Goal: Task Accomplishment & Management: Manage account settings

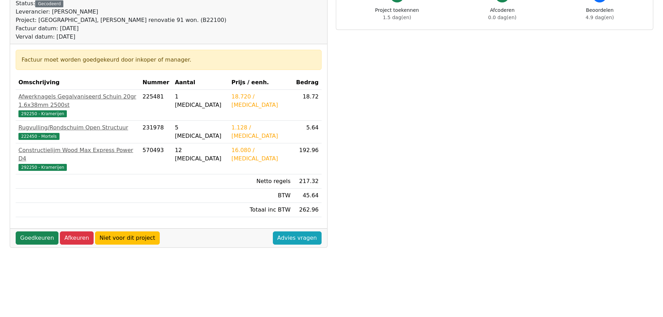
scroll to position [104, 0]
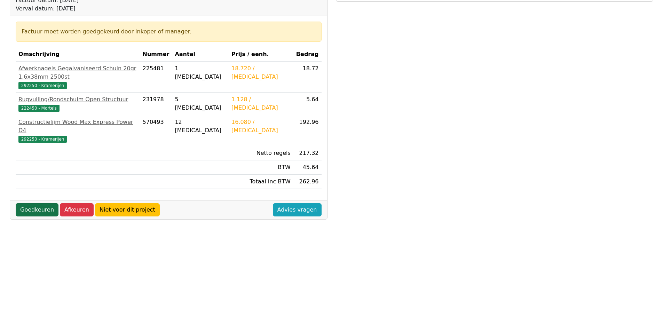
click at [36, 203] on link "Goedkeuren" at bounding box center [37, 209] width 43 height 13
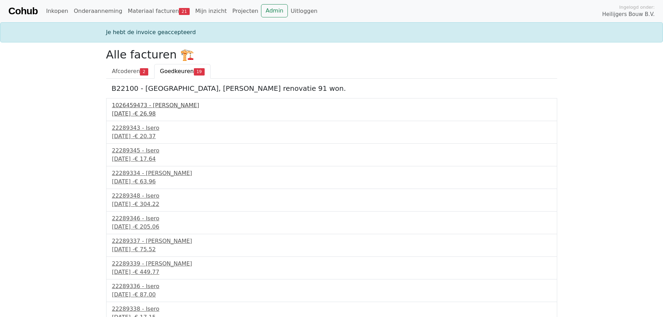
click at [147, 111] on div "29 september 2025 - € 26.98" at bounding box center [332, 114] width 440 height 8
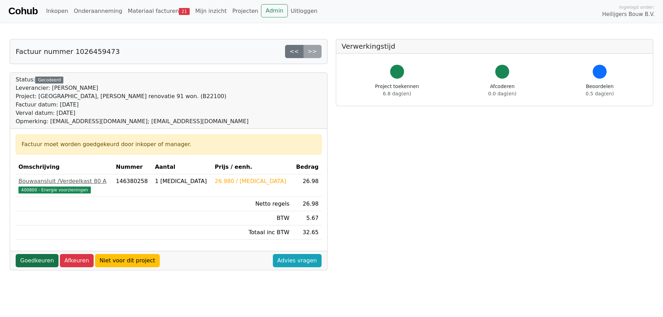
click at [39, 264] on link "Goedkeuren" at bounding box center [37, 260] width 43 height 13
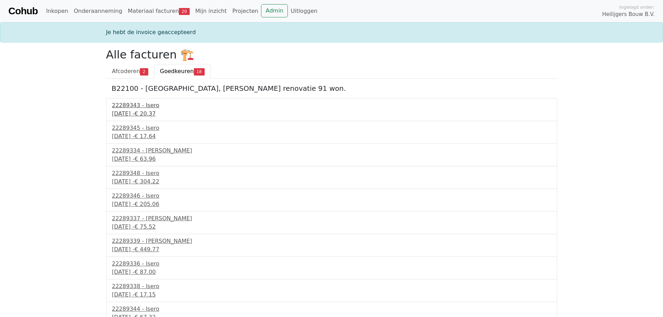
click at [148, 112] on div "30 september 2025 - € 20.37" at bounding box center [332, 114] width 440 height 8
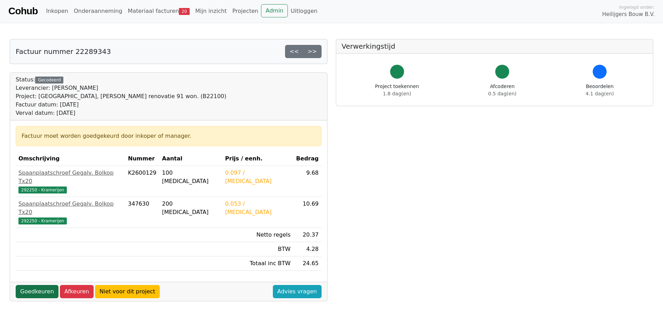
click at [38, 285] on link "Goedkeuren" at bounding box center [37, 291] width 43 height 13
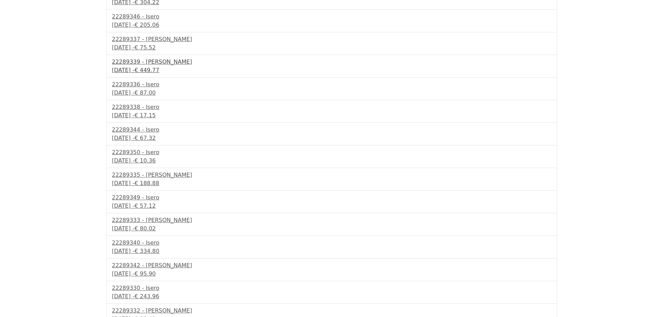
scroll to position [166, 0]
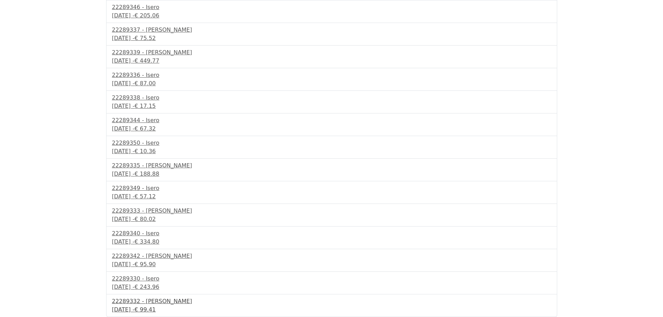
click at [143, 304] on div "22289332 - [PERSON_NAME]" at bounding box center [332, 301] width 440 height 8
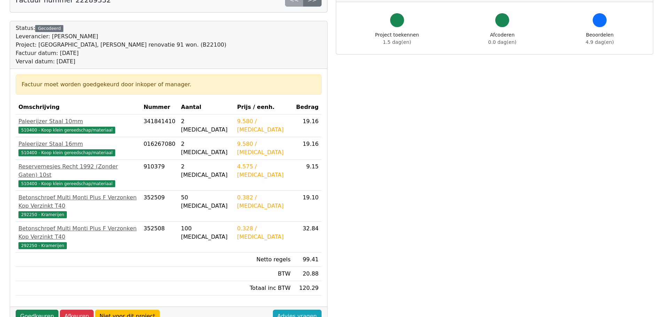
scroll to position [139, 0]
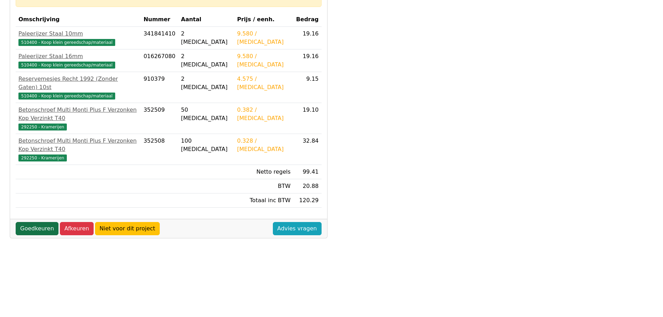
click at [45, 222] on link "Goedkeuren" at bounding box center [37, 228] width 43 height 13
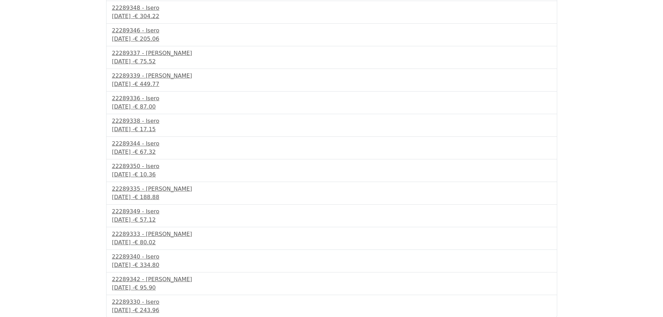
scroll to position [143, 0]
click at [145, 238] on div "[DATE] - € 80.02" at bounding box center [332, 242] width 440 height 8
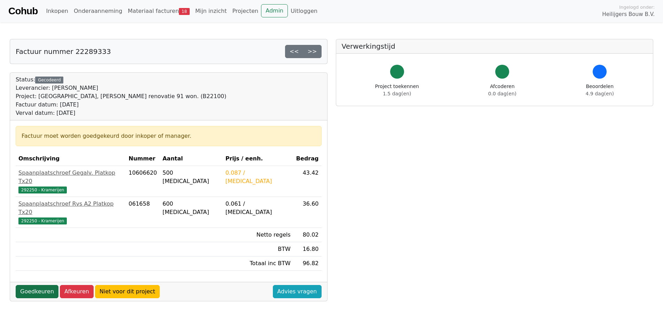
click at [32, 285] on link "Goedkeuren" at bounding box center [37, 291] width 43 height 13
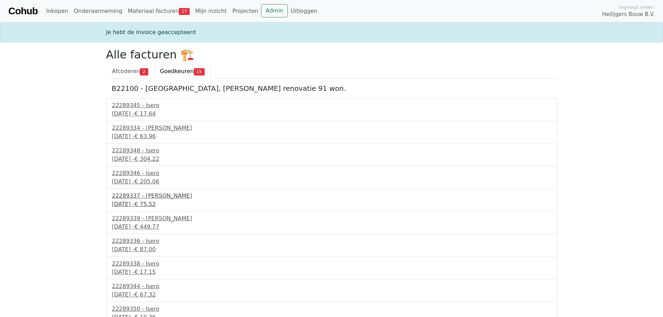
click at [137, 194] on div "22289337 - [PERSON_NAME]" at bounding box center [332, 196] width 440 height 8
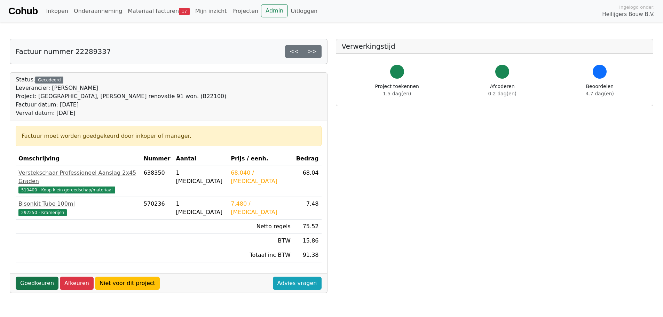
click at [40, 277] on link "Goedkeuren" at bounding box center [37, 283] width 43 height 13
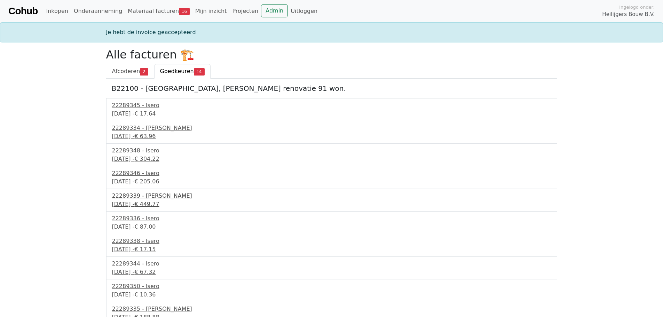
click at [136, 201] on div "30 september 2025 - € 449.77" at bounding box center [332, 204] width 440 height 8
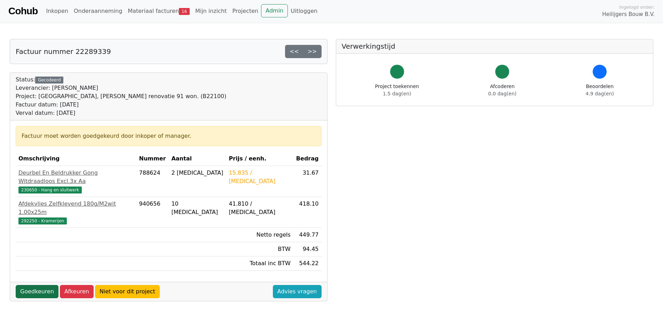
click at [40, 285] on link "Goedkeuren" at bounding box center [37, 291] width 43 height 13
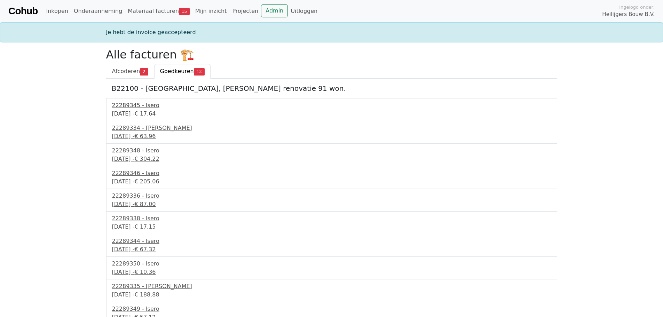
click at [144, 111] on div "30 september 2025 - € 17.64" at bounding box center [332, 114] width 440 height 8
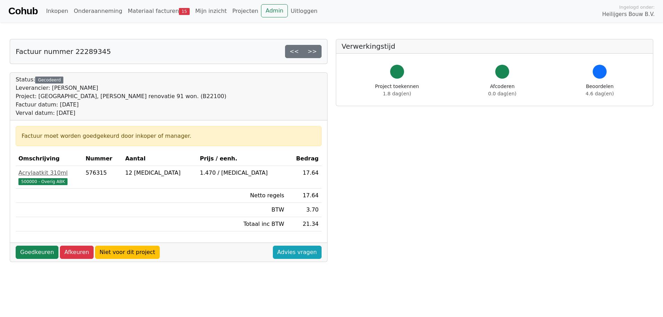
click at [37, 244] on div "Goedkeuren Afkeuren Niet voor dit project Advies vragen" at bounding box center [168, 252] width 317 height 19
click at [40, 251] on link "Goedkeuren" at bounding box center [37, 252] width 43 height 13
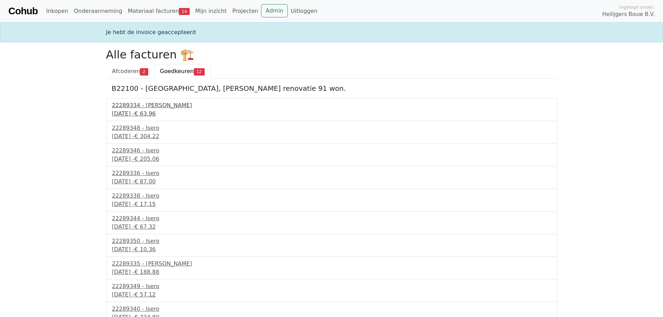
click at [143, 107] on div "22289334 - [PERSON_NAME]" at bounding box center [332, 105] width 440 height 8
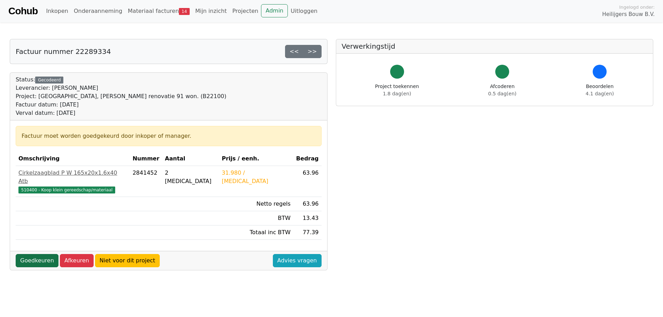
click at [34, 254] on link "Goedkeuren" at bounding box center [37, 260] width 43 height 13
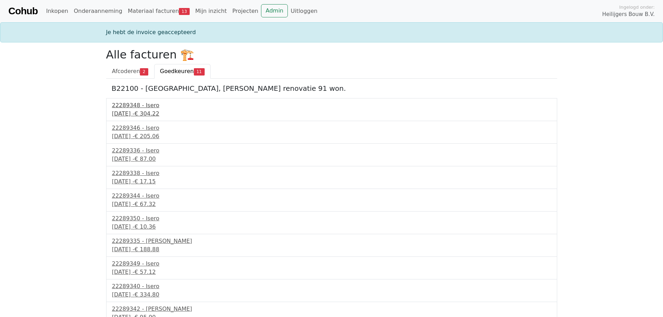
click at [140, 107] on div "22289348 - Isero" at bounding box center [332, 105] width 440 height 8
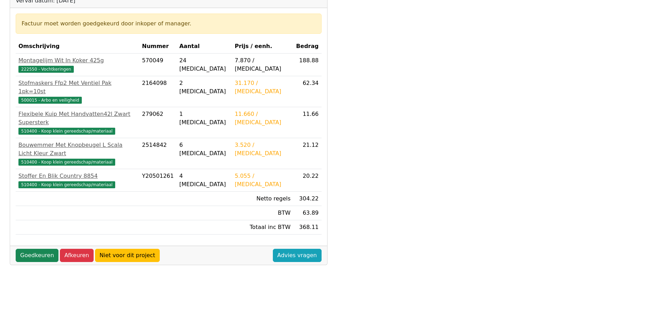
scroll to position [104, 0]
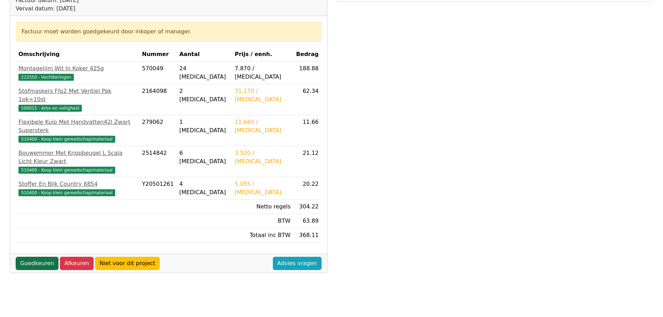
click at [41, 257] on link "Goedkeuren" at bounding box center [37, 263] width 43 height 13
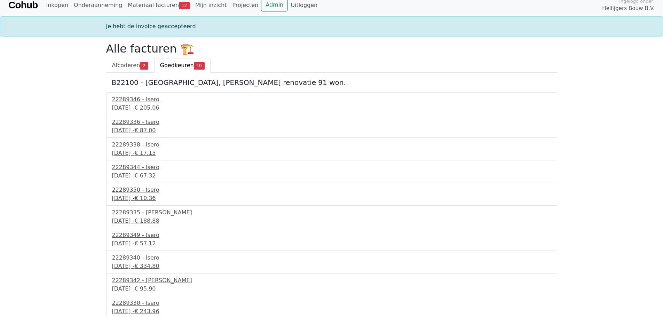
scroll to position [8, 0]
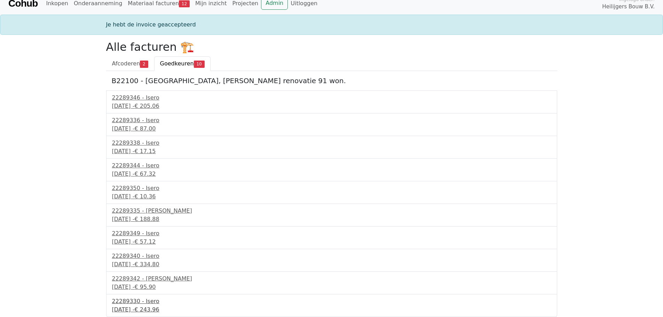
click at [134, 303] on div "22289330 - Isero" at bounding box center [332, 301] width 440 height 8
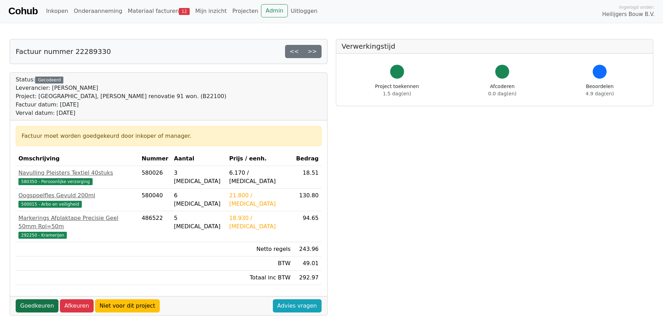
click at [38, 300] on link "Goedkeuren" at bounding box center [37, 306] width 43 height 13
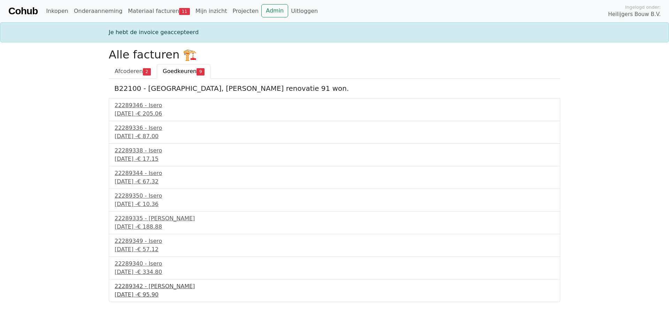
click at [158, 296] on span "€ 95.90" at bounding box center [147, 295] width 21 height 7
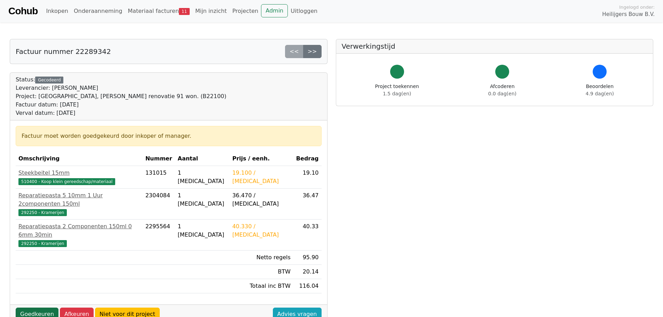
click at [40, 308] on link "Goedkeuren" at bounding box center [37, 314] width 43 height 13
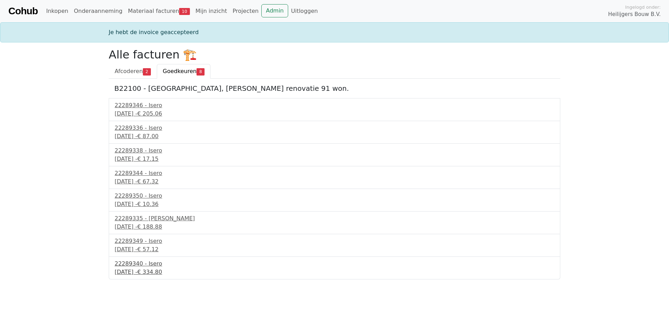
click at [148, 270] on div "30 september 2025 - € 334.80" at bounding box center [335, 272] width 440 height 8
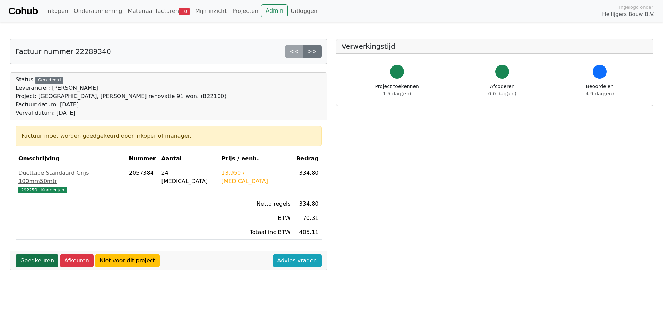
click at [34, 254] on link "Goedkeuren" at bounding box center [37, 260] width 43 height 13
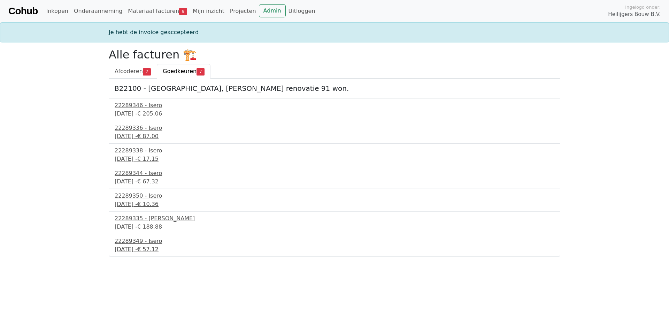
click at [143, 250] on div "[DATE] - € 57.12" at bounding box center [335, 250] width 440 height 8
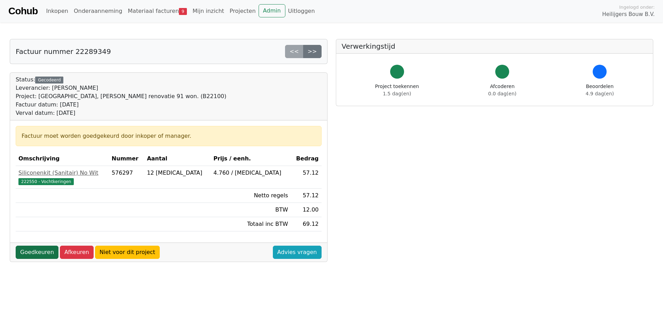
click at [32, 252] on link "Goedkeuren" at bounding box center [37, 252] width 43 height 13
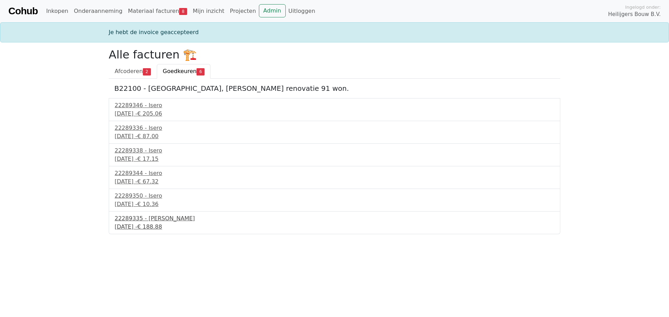
click at [149, 225] on div "30 september 2025 - € 188.88" at bounding box center [335, 227] width 440 height 8
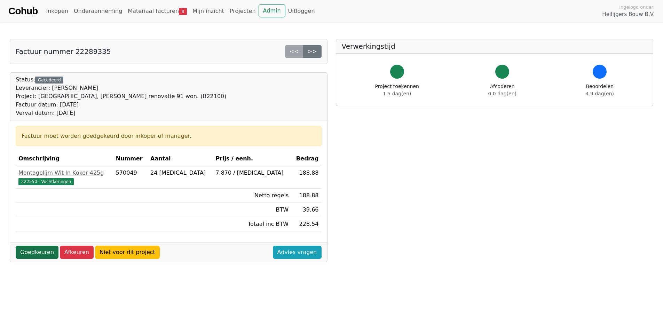
click at [28, 250] on link "Goedkeuren" at bounding box center [37, 252] width 43 height 13
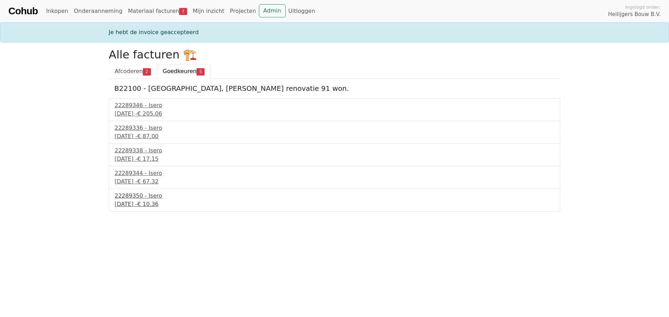
click at [150, 199] on div "22289350 - Isero" at bounding box center [335, 196] width 440 height 8
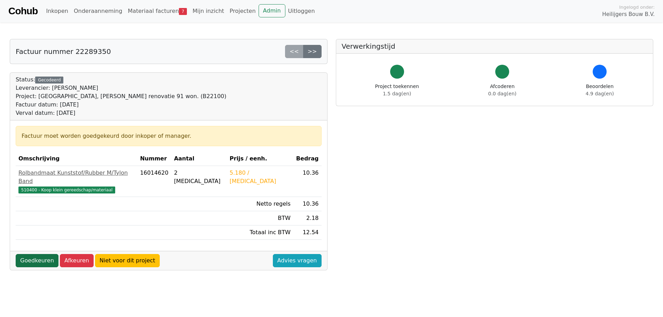
click at [33, 254] on link "Goedkeuren" at bounding box center [37, 260] width 43 height 13
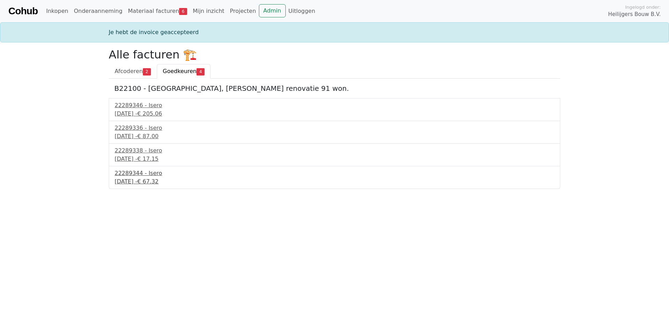
click at [143, 179] on div "30 september 2025 - € 67.32" at bounding box center [335, 182] width 440 height 8
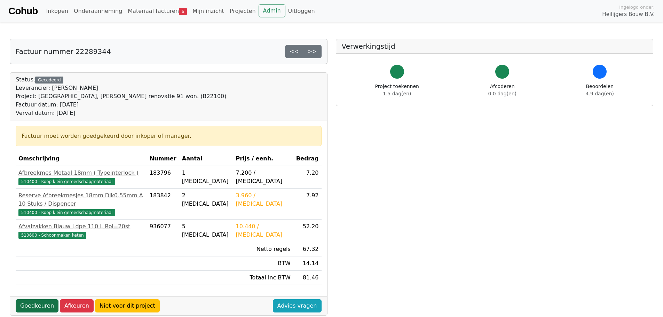
click at [30, 300] on link "Goedkeuren" at bounding box center [37, 306] width 43 height 13
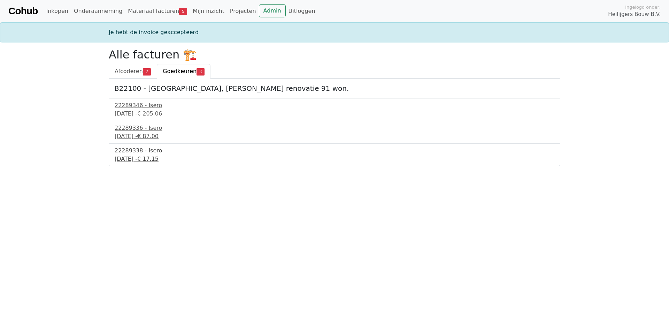
click at [127, 157] on div "[DATE] - € 17.15" at bounding box center [335, 159] width 440 height 8
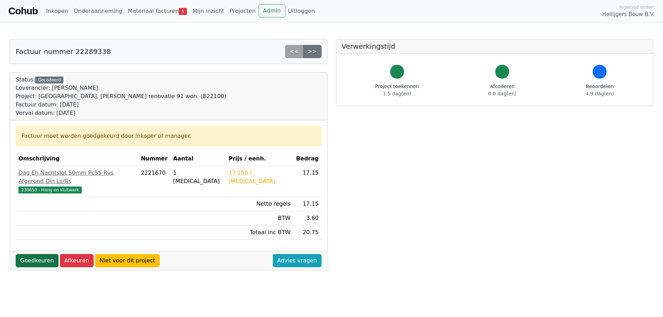
click at [37, 254] on link "Goedkeuren" at bounding box center [37, 260] width 43 height 13
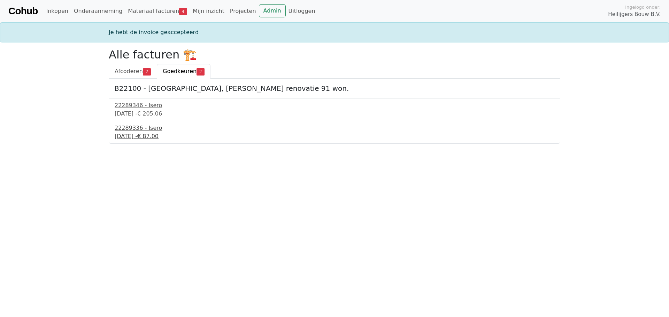
click at [150, 137] on div "30 september 2025 - € 87.00" at bounding box center [335, 136] width 440 height 8
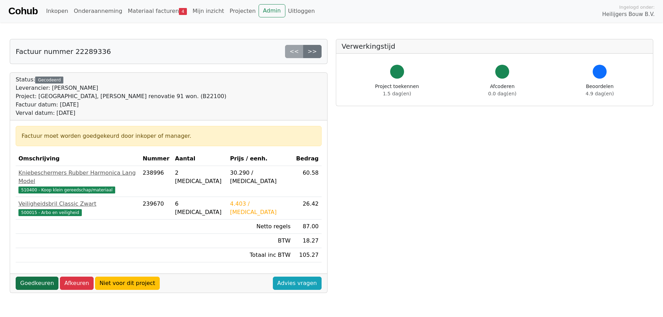
click at [39, 277] on link "Goedkeuren" at bounding box center [37, 283] width 43 height 13
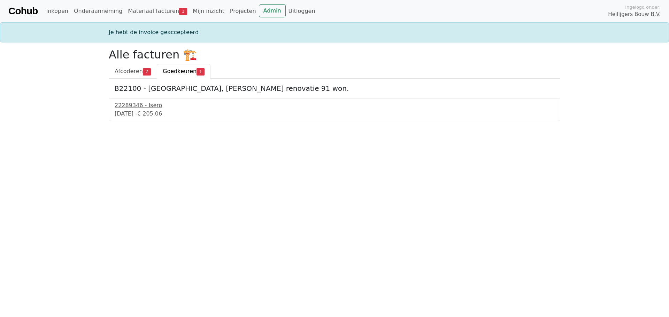
click at [146, 118] on div "22289346 - Isero 30 september 2025 - € 205.06" at bounding box center [334, 109] width 451 height 23
click at [146, 112] on div "30 september 2025 - € 205.06" at bounding box center [335, 114] width 440 height 8
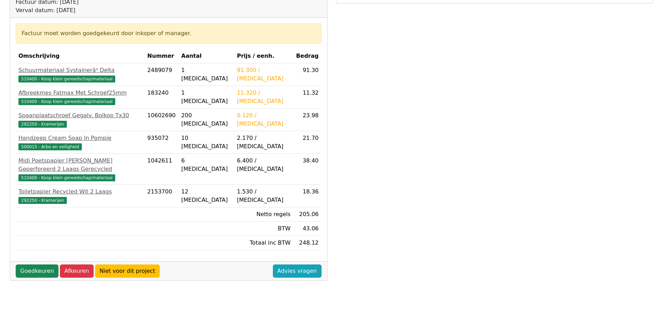
scroll to position [104, 0]
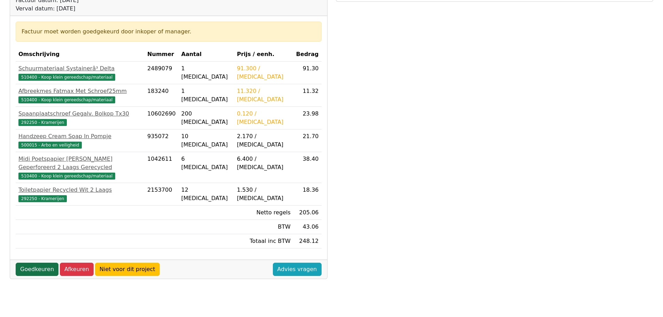
click at [44, 263] on link "Goedkeuren" at bounding box center [37, 269] width 43 height 13
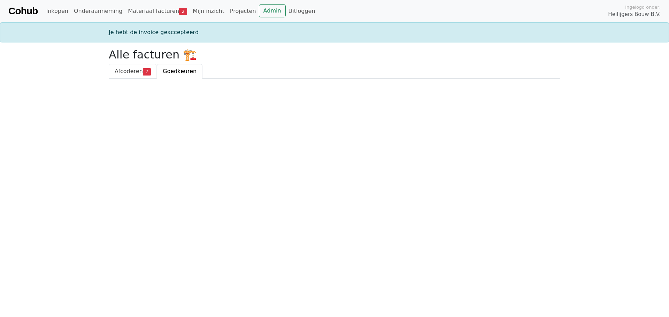
click at [135, 71] on span "Afcoderen" at bounding box center [129, 71] width 28 height 7
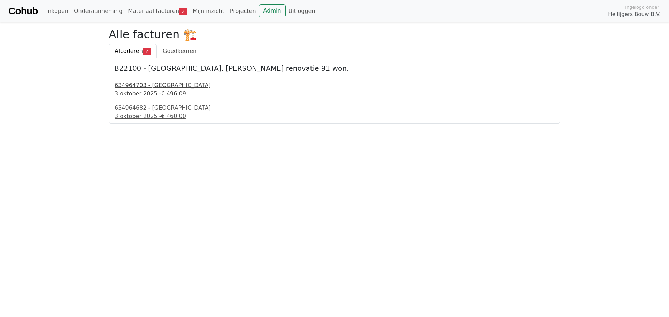
click at [138, 88] on div "634964703 - Technische Unie" at bounding box center [335, 85] width 440 height 8
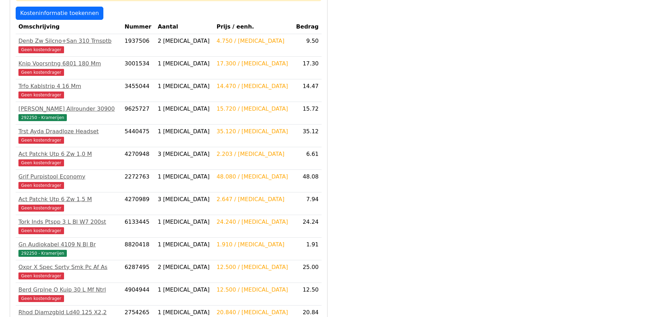
scroll to position [160, 0]
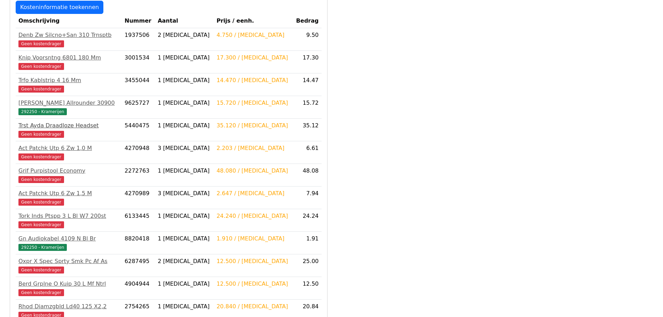
click at [77, 126] on div "Trst Ayda Draadloze Headset" at bounding box center [68, 126] width 101 height 8
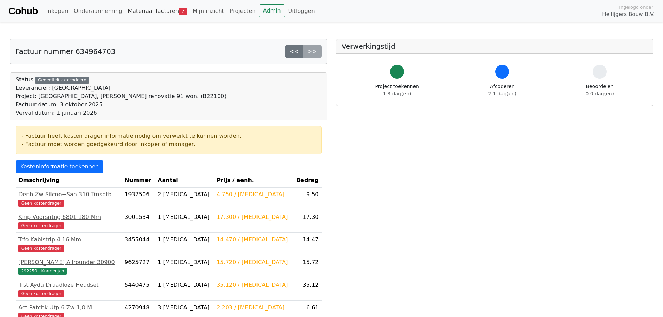
click at [140, 10] on link "Materiaal facturen 2" at bounding box center [157, 11] width 65 height 14
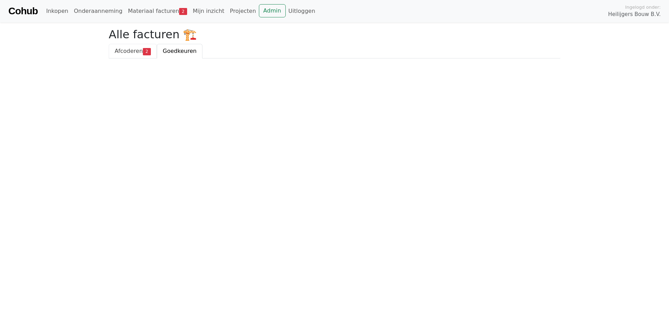
click at [119, 51] on span "Afcoderen" at bounding box center [129, 51] width 28 height 7
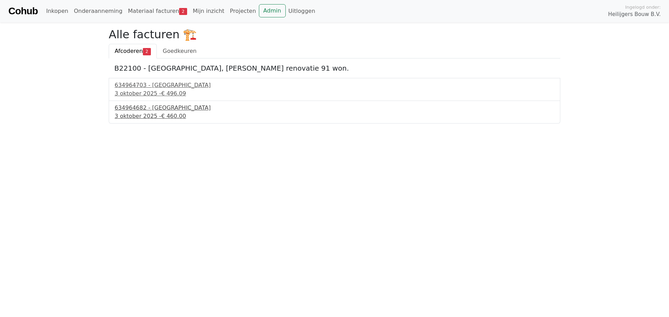
click at [139, 112] on div "3 oktober 2025 - € 460.00" at bounding box center [335, 116] width 440 height 8
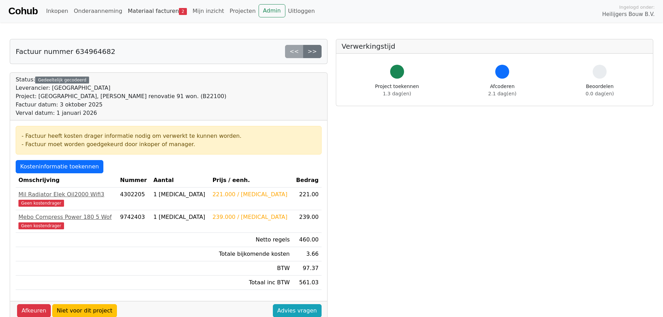
click at [144, 12] on link "Materiaal facturen 2" at bounding box center [157, 11] width 65 height 14
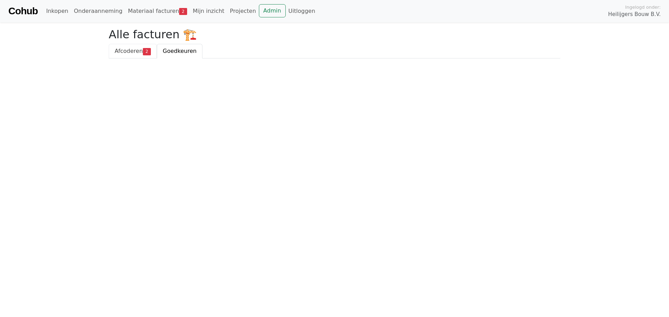
click at [131, 49] on span "Afcoderen" at bounding box center [129, 51] width 28 height 7
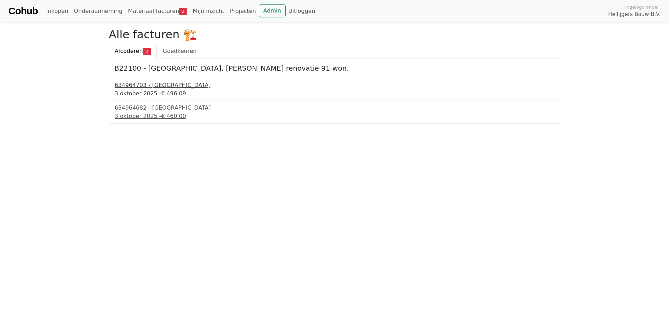
click at [152, 96] on div "3 oktober 2025 - € 496.09" at bounding box center [335, 94] width 440 height 8
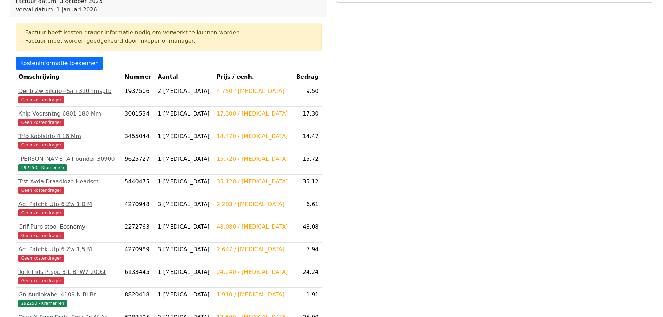
scroll to position [70, 0]
